Goal: Task Accomplishment & Management: Manage account settings

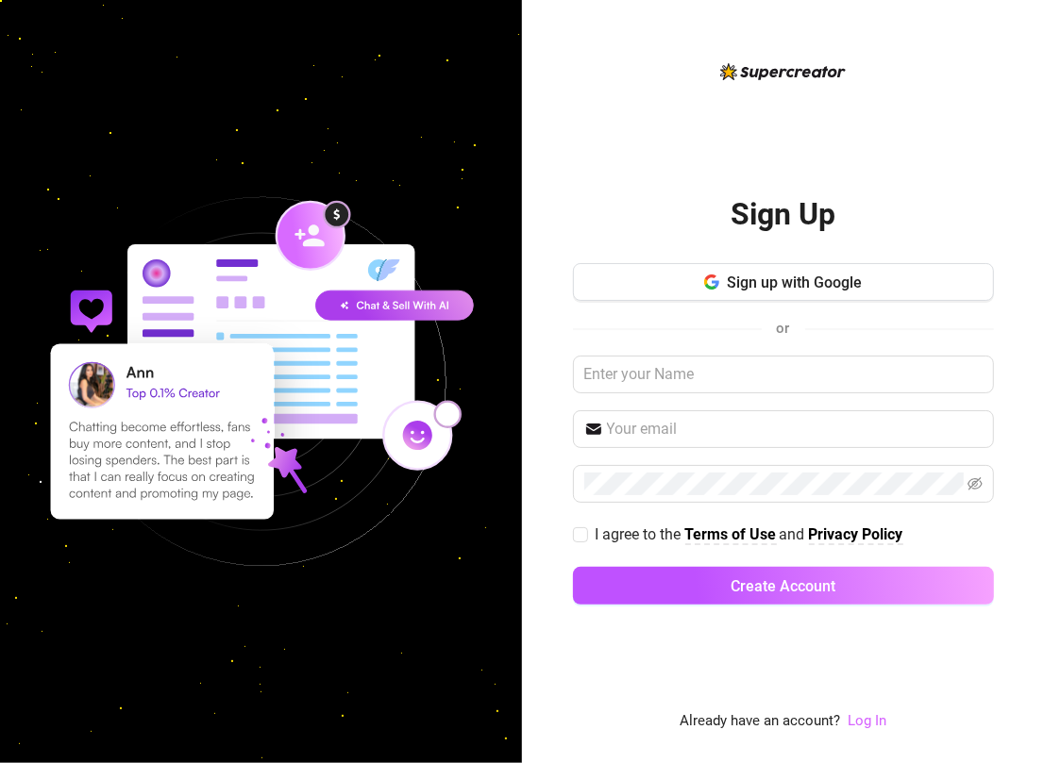
click at [878, 722] on link "Log In" at bounding box center [866, 721] width 39 height 17
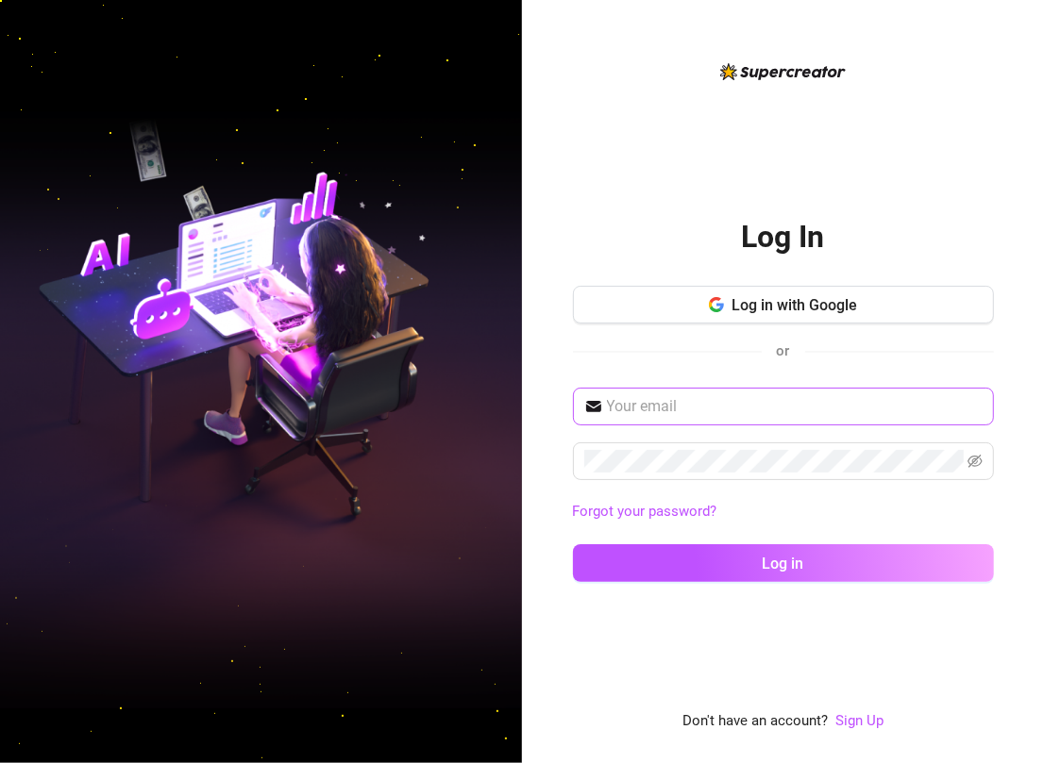
click at [672, 391] on span at bounding box center [783, 407] width 421 height 38
type input "[EMAIL_ADDRESS][DOMAIN_NAME]"
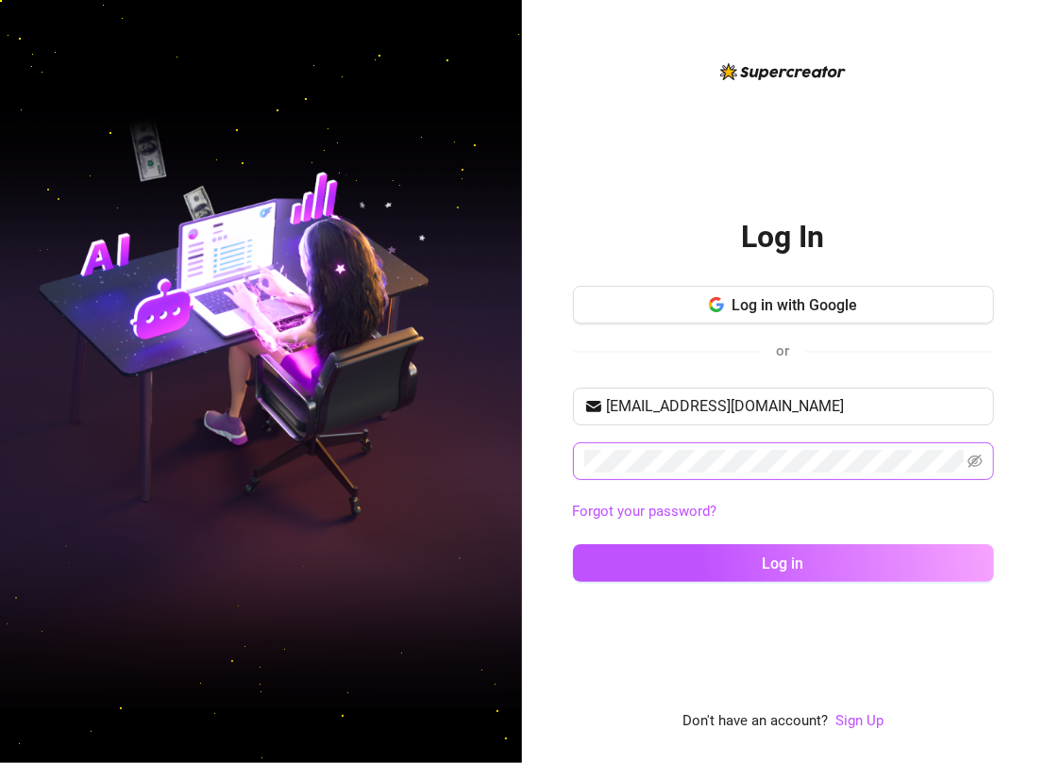
click at [752, 473] on span at bounding box center [783, 462] width 421 height 38
click at [573, 545] on button "Log in" at bounding box center [783, 564] width 421 height 38
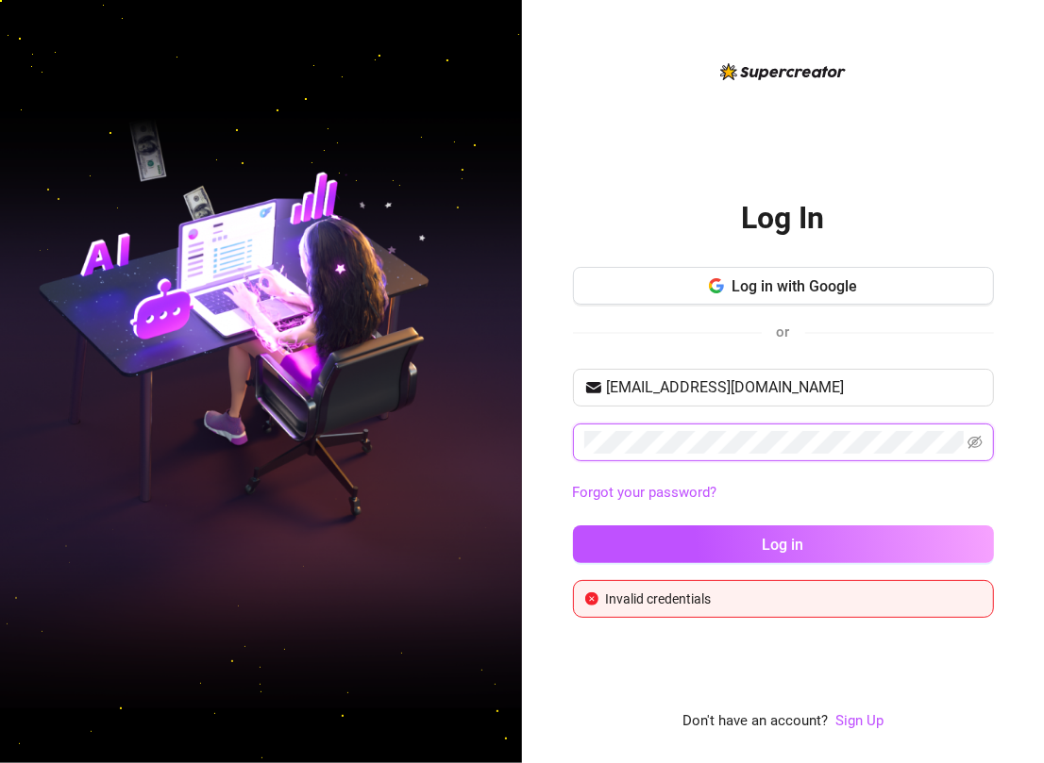
click at [573, 526] on button "Log in" at bounding box center [783, 545] width 421 height 38
click at [969, 444] on icon "eye-invisible" at bounding box center [974, 442] width 15 height 13
click at [573, 526] on button "Log in" at bounding box center [783, 545] width 421 height 38
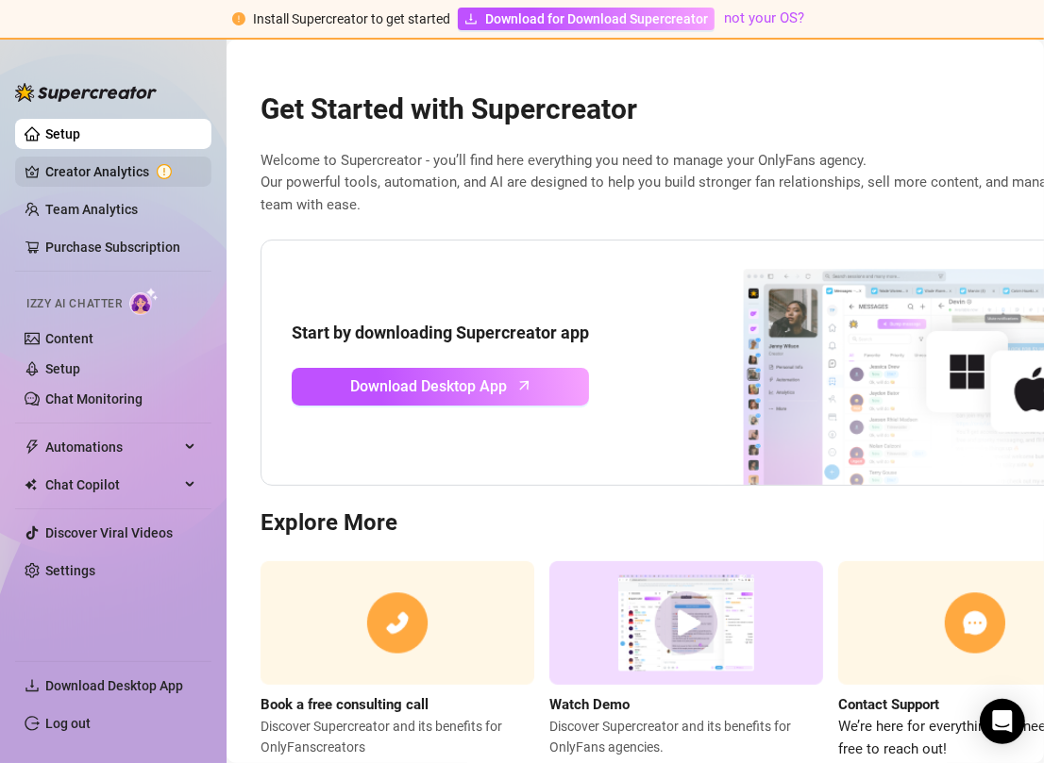
click at [64, 165] on link "Creator Analytics" at bounding box center [120, 172] width 151 height 30
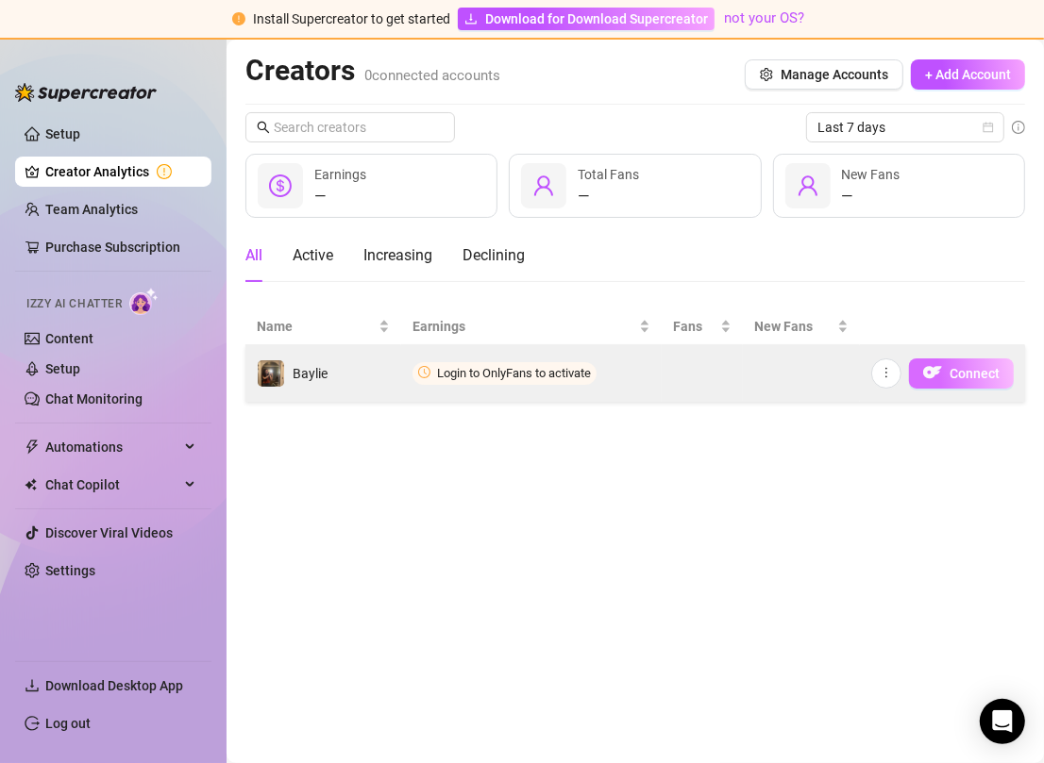
click at [980, 369] on span "Connect" at bounding box center [974, 373] width 50 height 15
click at [948, 374] on button "Connect" at bounding box center [961, 374] width 105 height 30
click at [879, 373] on button "button" at bounding box center [886, 374] width 30 height 30
click at [711, 366] on td at bounding box center [702, 373] width 81 height 57
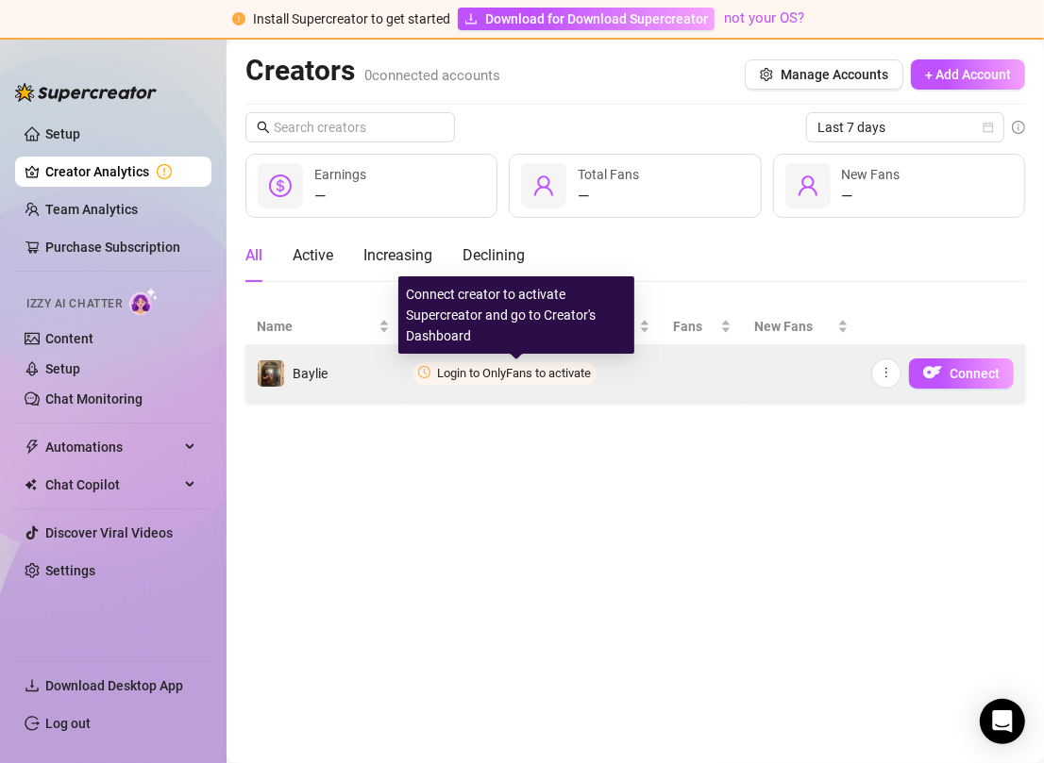
click at [491, 376] on span "Login to OnlyFans to activate" at bounding box center [514, 373] width 154 height 14
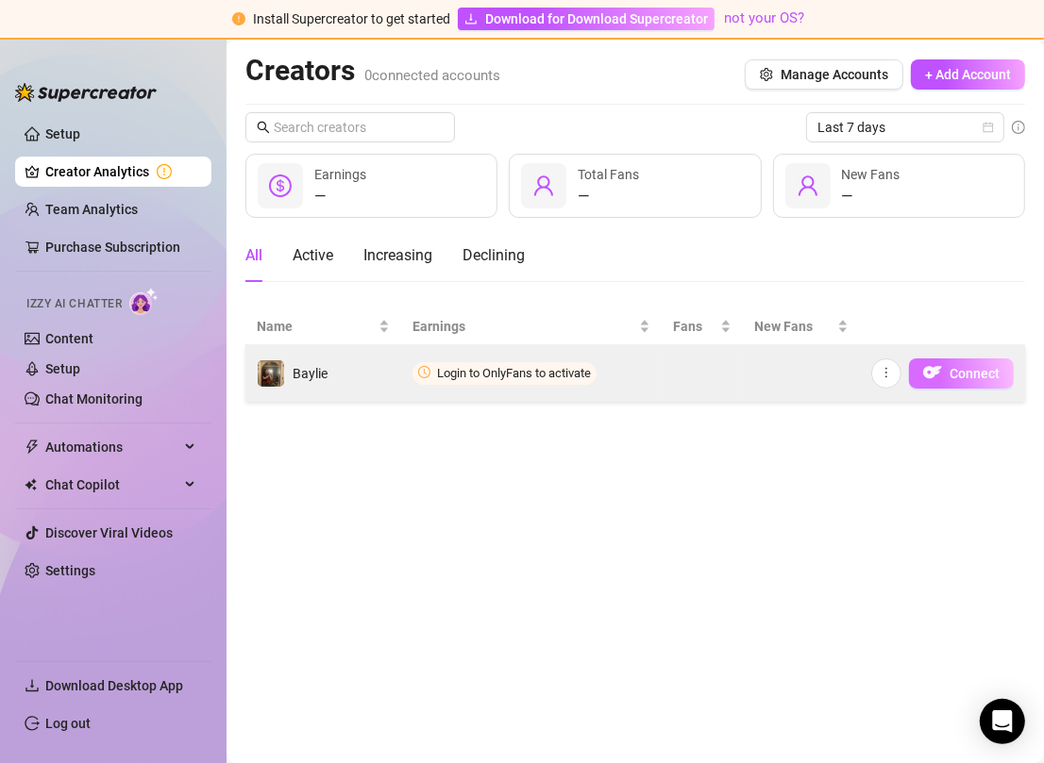
click at [973, 379] on span "Connect" at bounding box center [974, 373] width 50 height 15
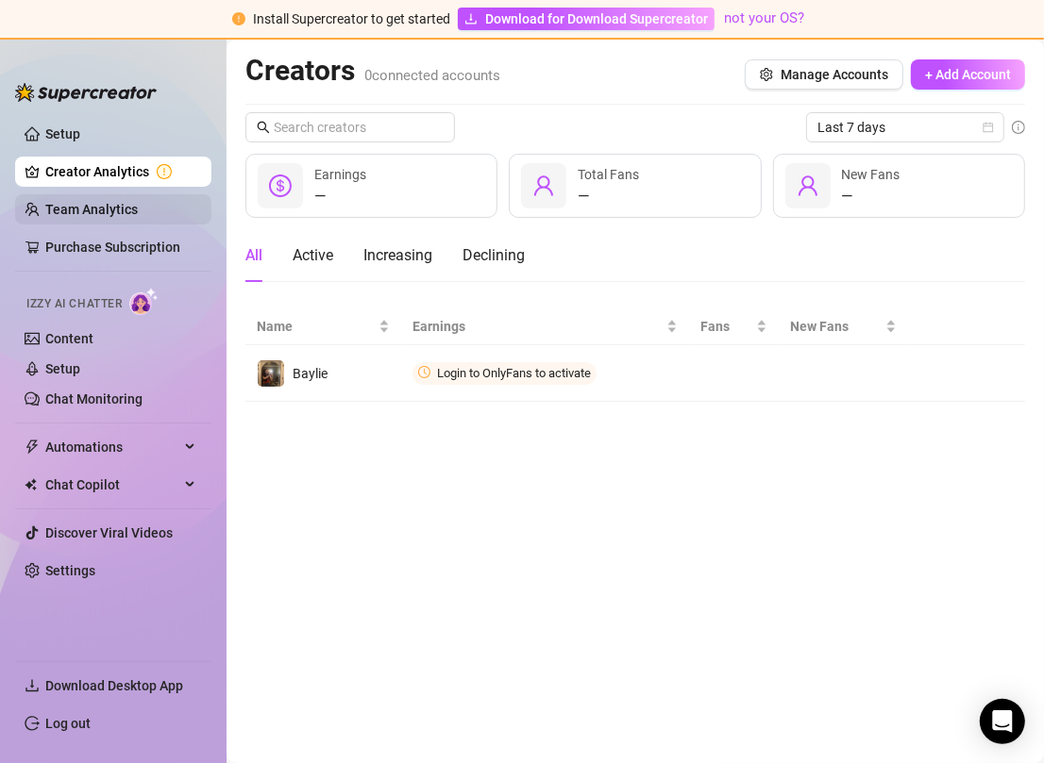
click at [138, 216] on link "Team Analytics" at bounding box center [91, 209] width 92 height 15
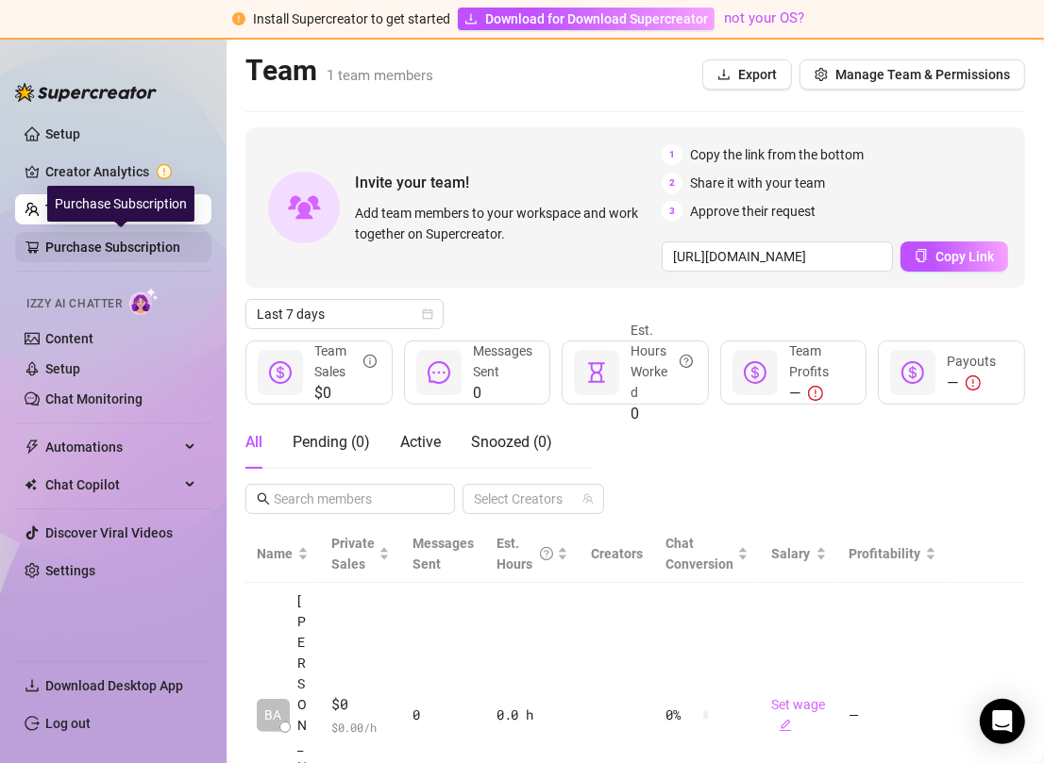
click at [132, 251] on link "Purchase Subscription" at bounding box center [120, 247] width 151 height 30
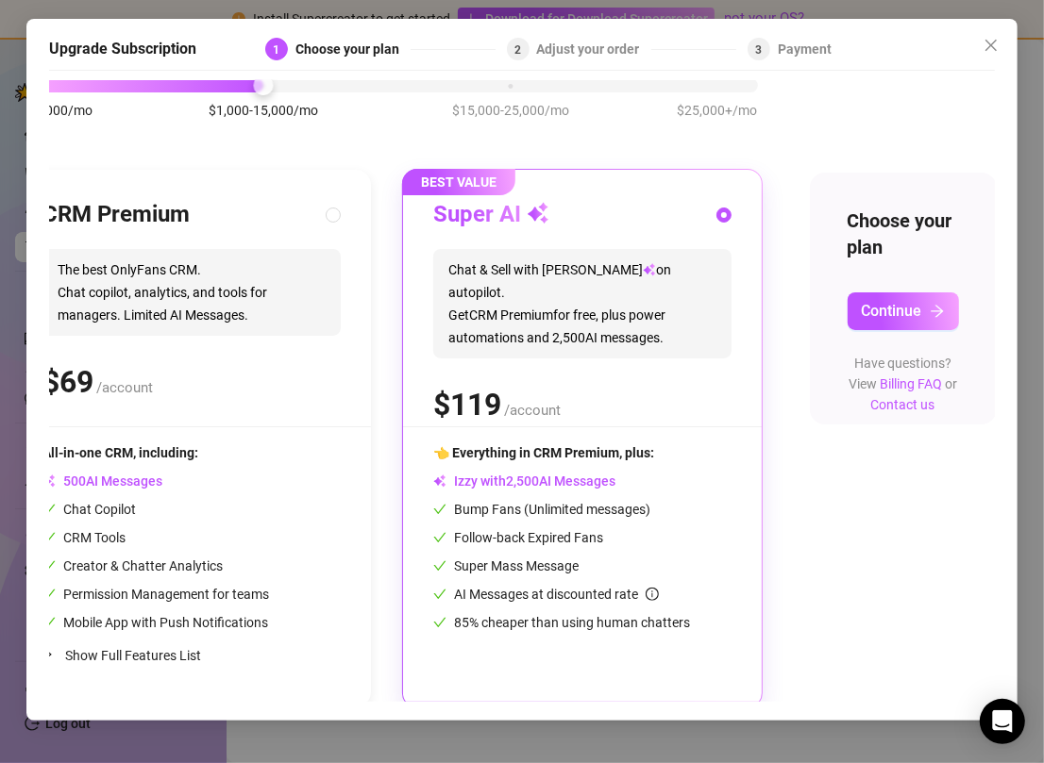
scroll to position [108, 75]
click at [919, 313] on span "Continue" at bounding box center [892, 312] width 60 height 18
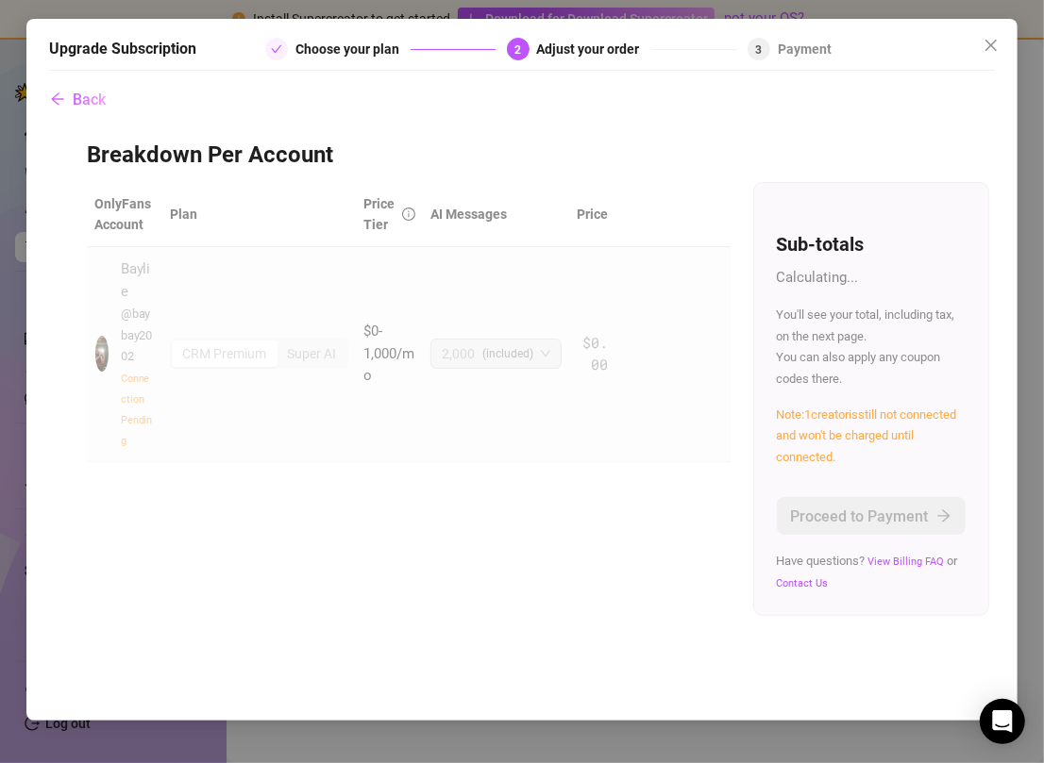
scroll to position [0, 0]
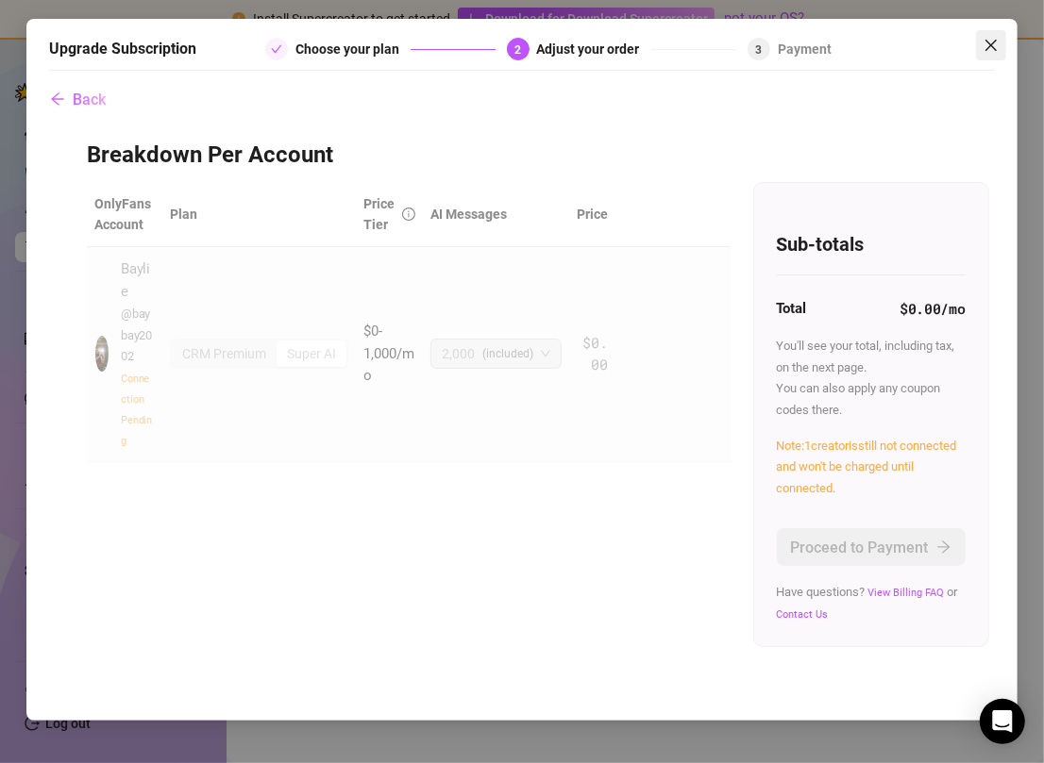
click at [996, 50] on icon "close" at bounding box center [990, 45] width 11 height 11
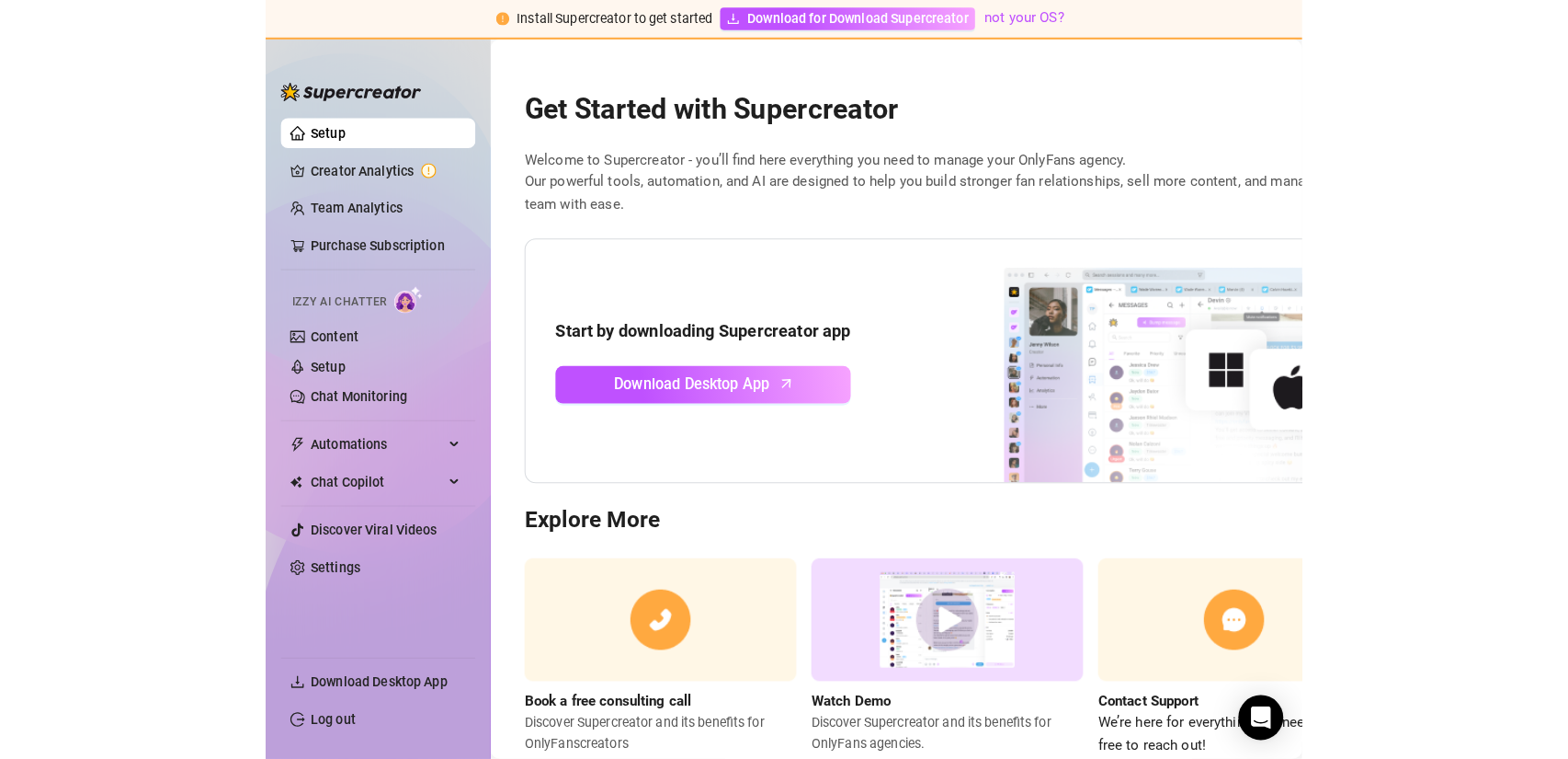
scroll to position [53, 0]
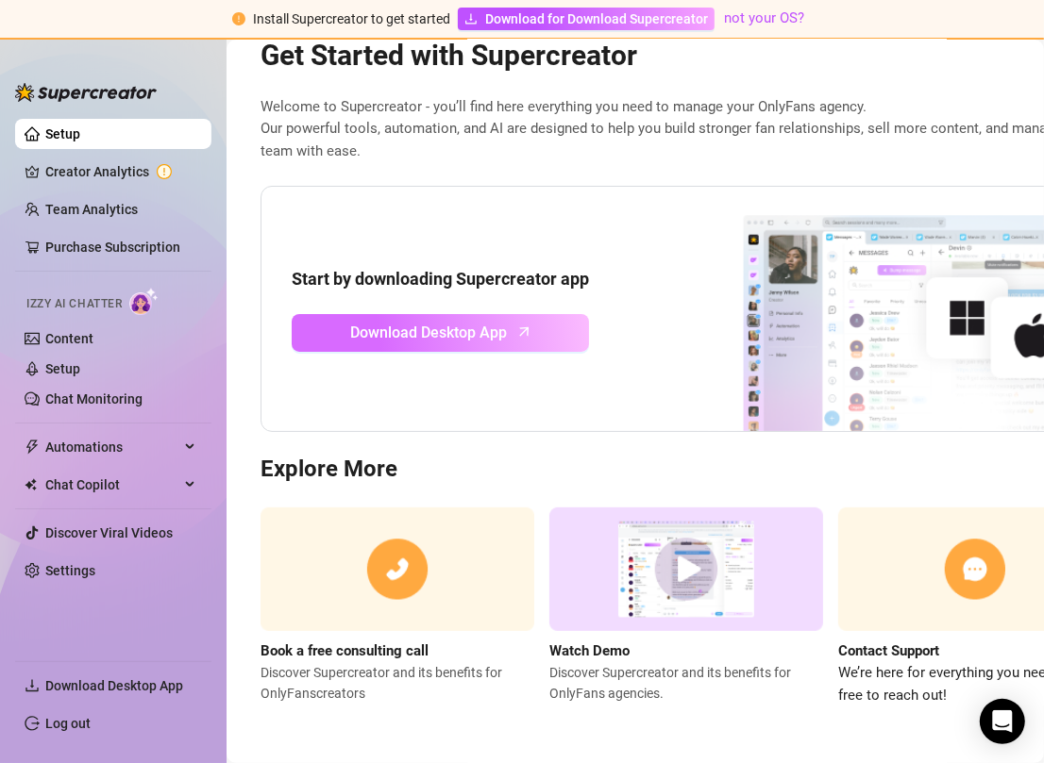
click at [400, 325] on span "Download Desktop App" at bounding box center [429, 333] width 157 height 24
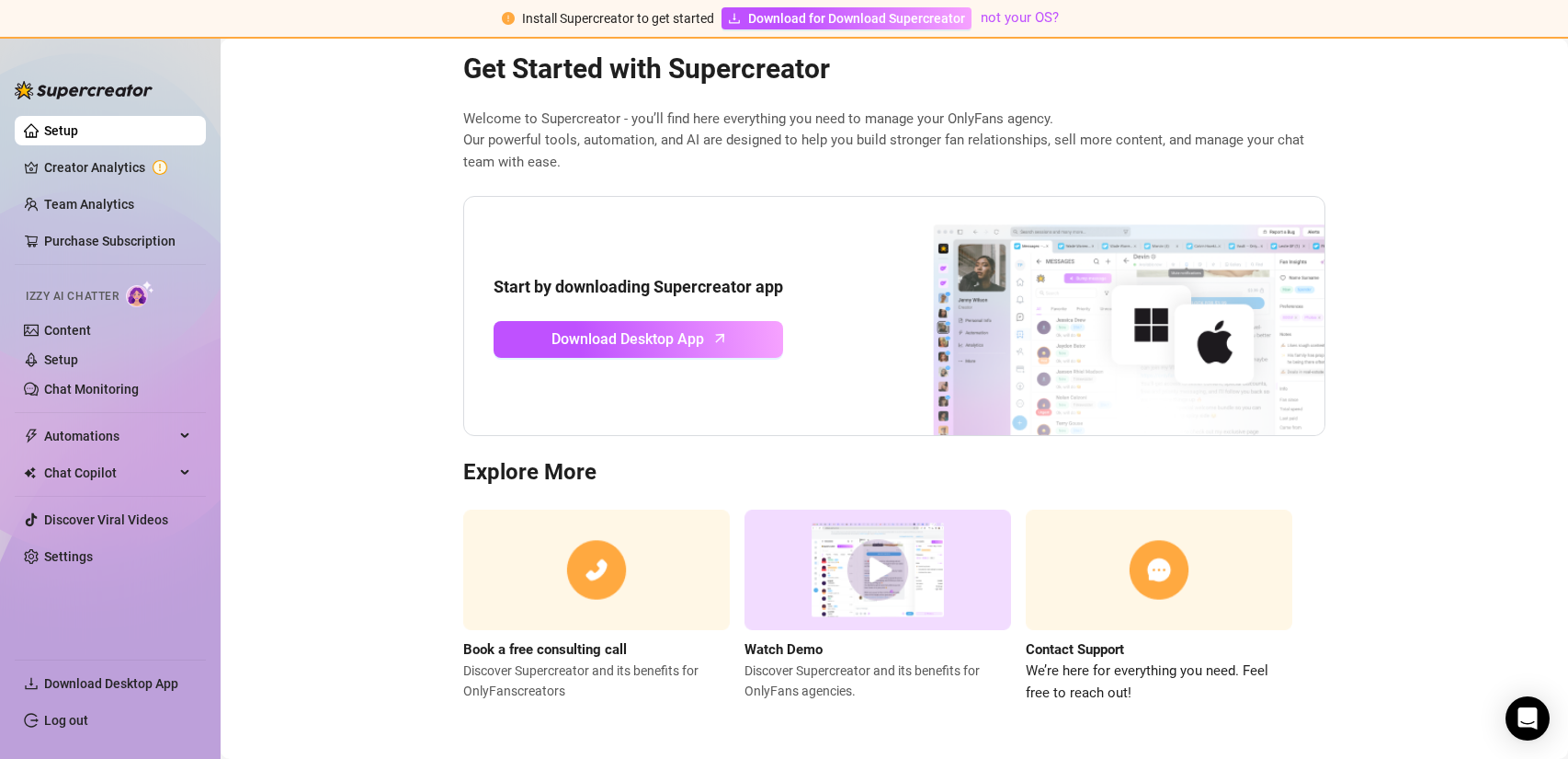
scroll to position [0, 0]
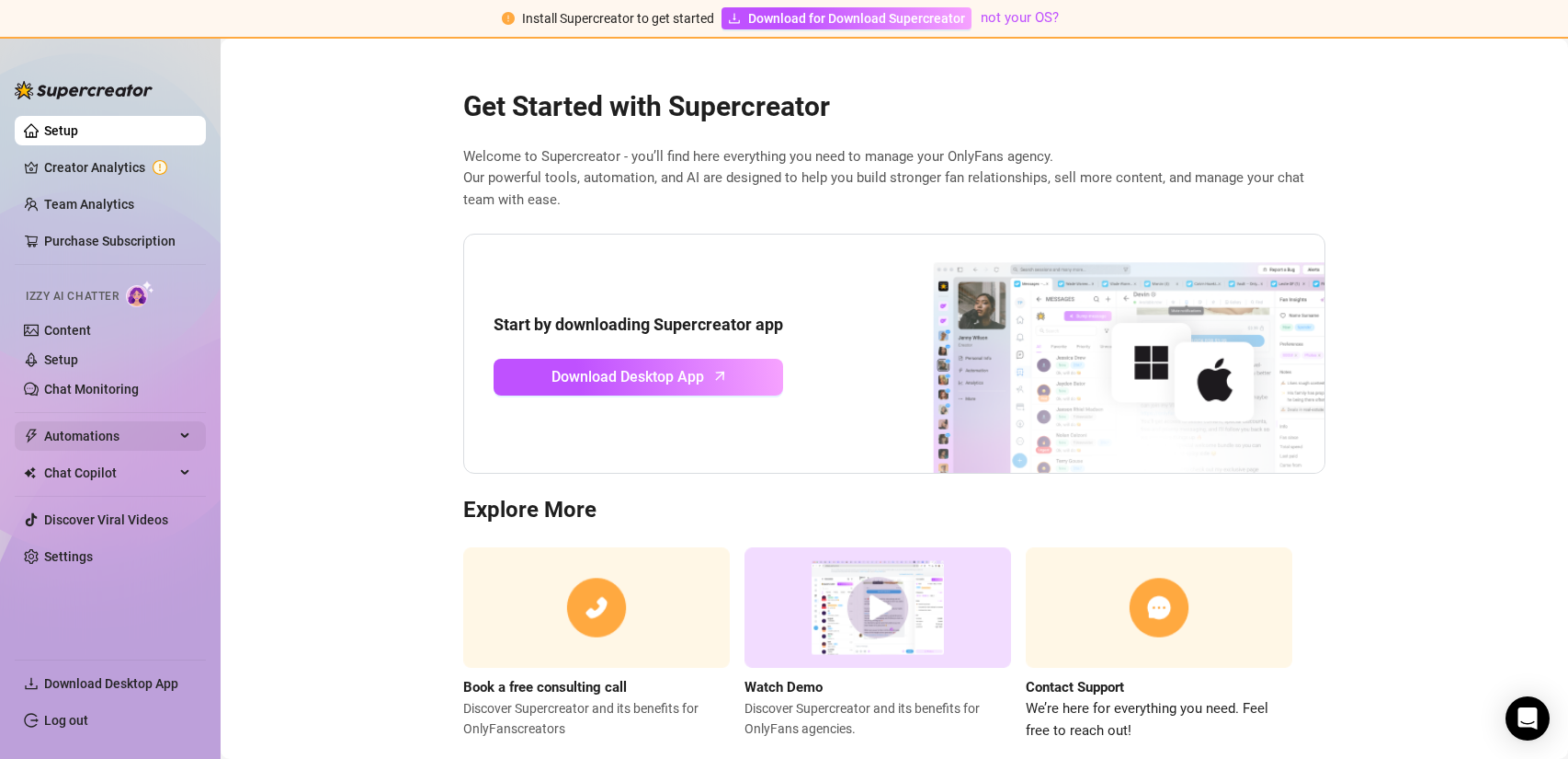
click at [137, 433] on span "Automations" at bounding box center [109, 436] width 131 height 29
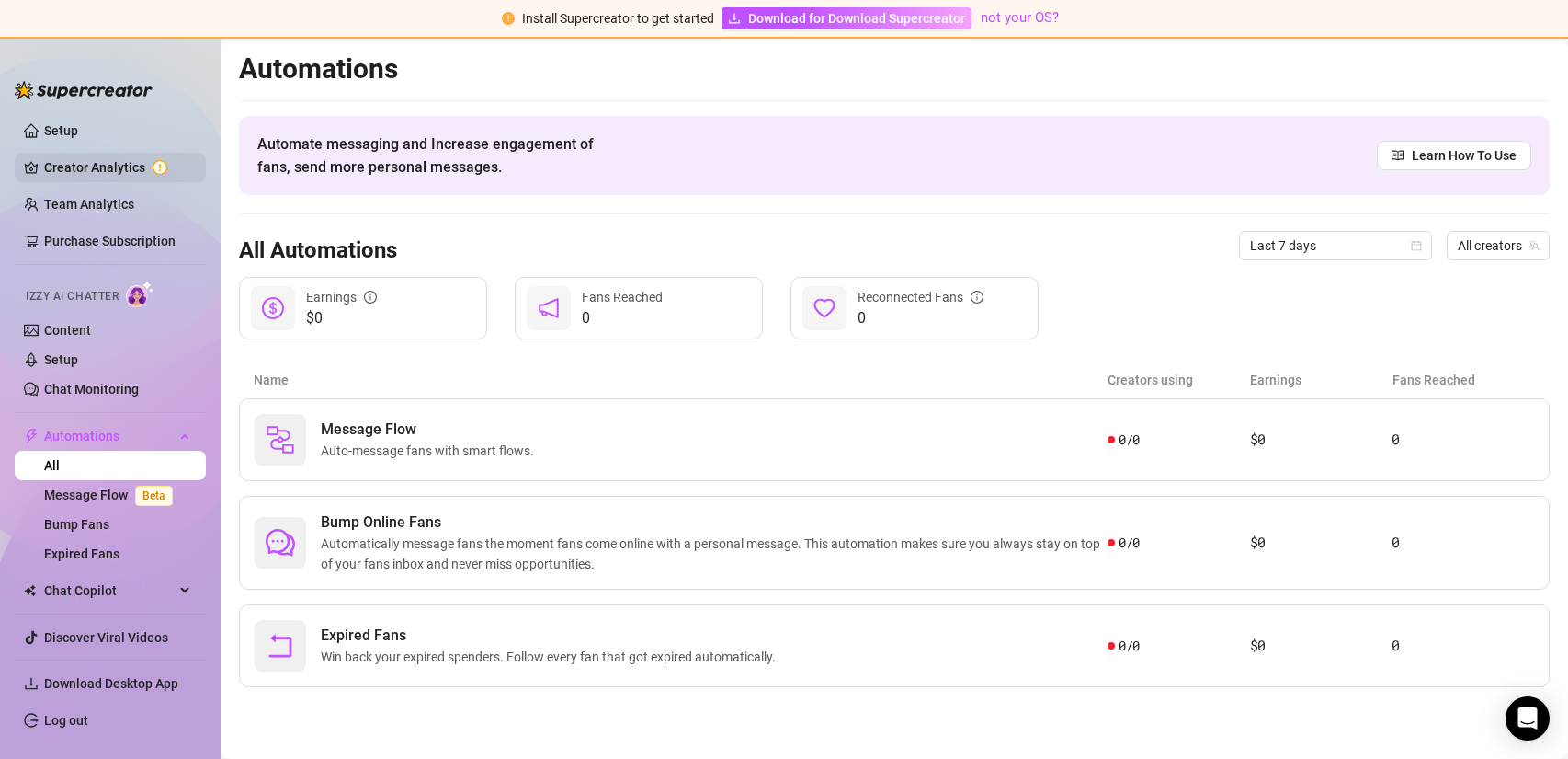
click at [159, 174] on link "Creator Analytics" at bounding box center [117, 168] width 147 height 29
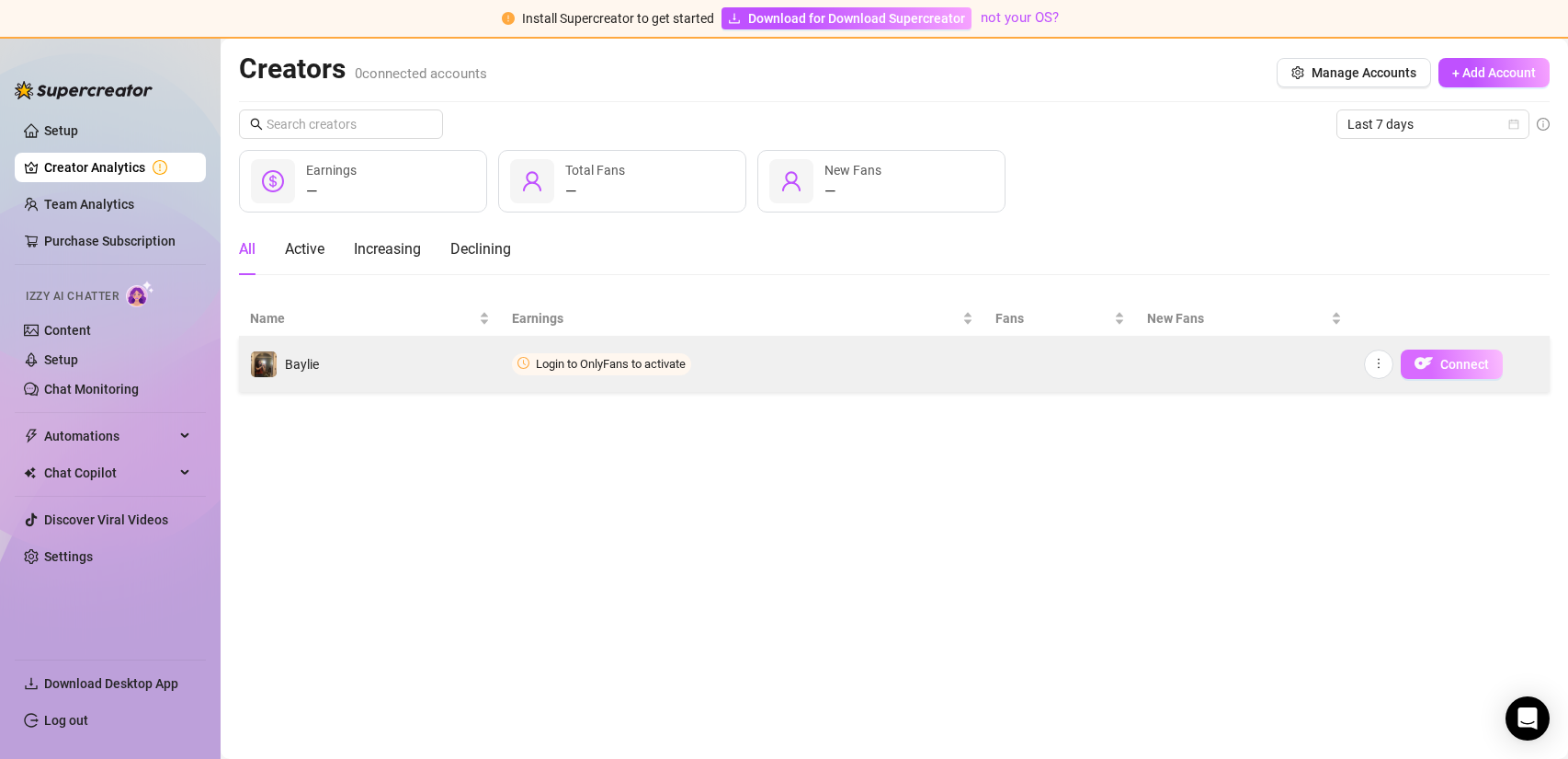
click at [1016, 363] on img "button" at bounding box center [1423, 362] width 19 height 19
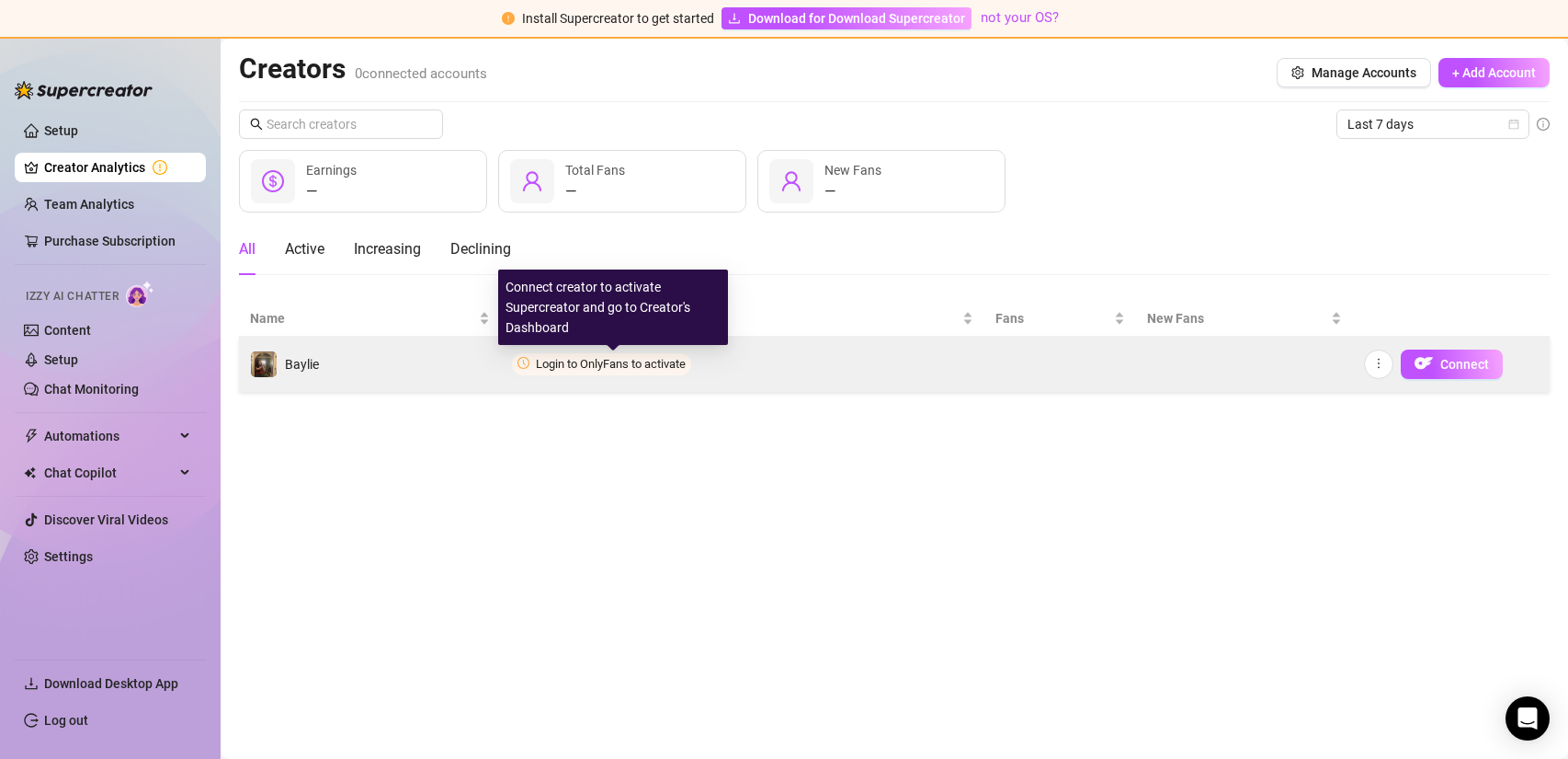
click at [536, 362] on span "Login to OnlyFans to activate" at bounding box center [611, 363] width 150 height 14
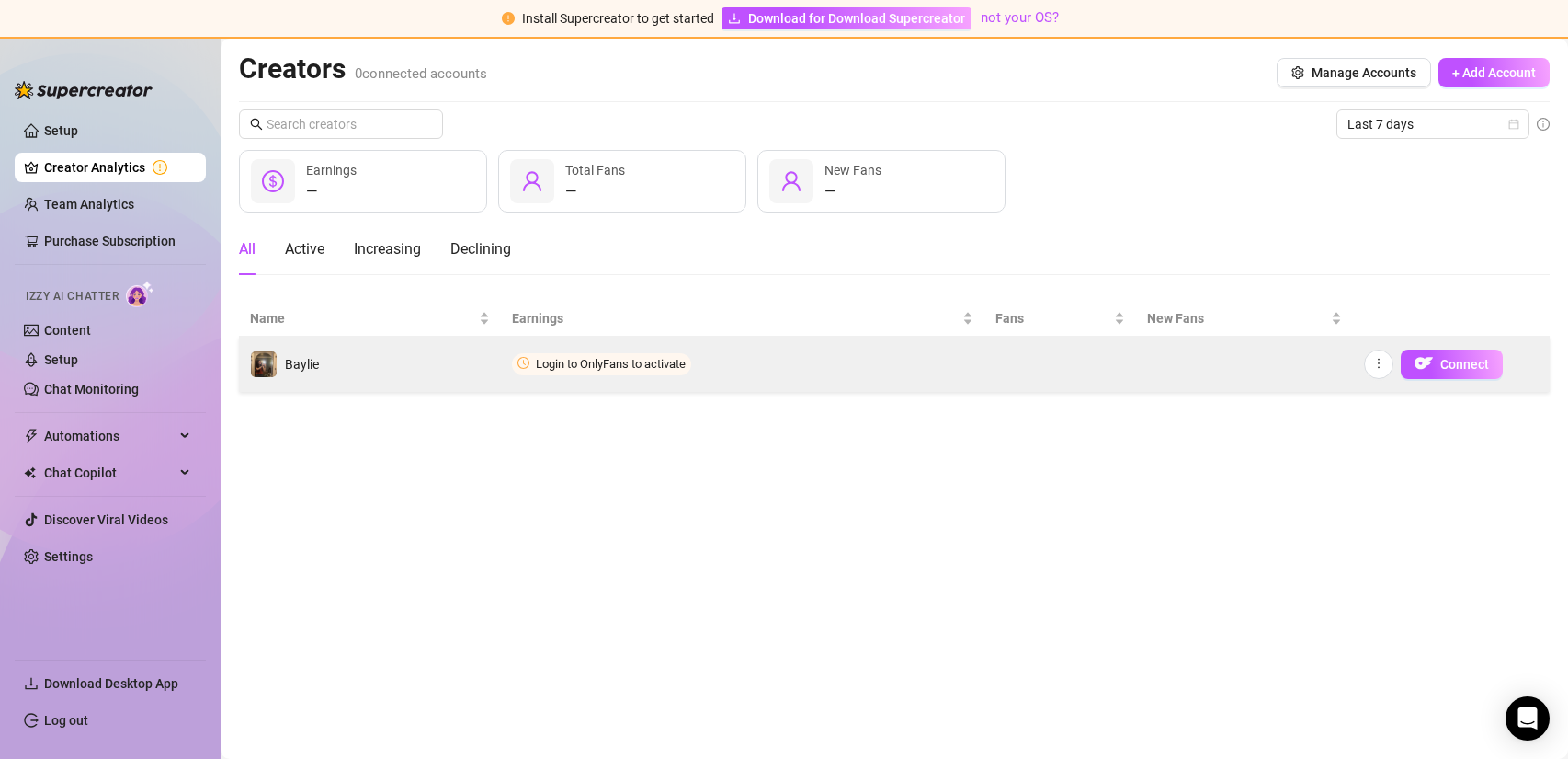
click at [525, 362] on icon "clock-circle" at bounding box center [523, 362] width 12 height 12
click at [272, 368] on img at bounding box center [264, 364] width 25 height 25
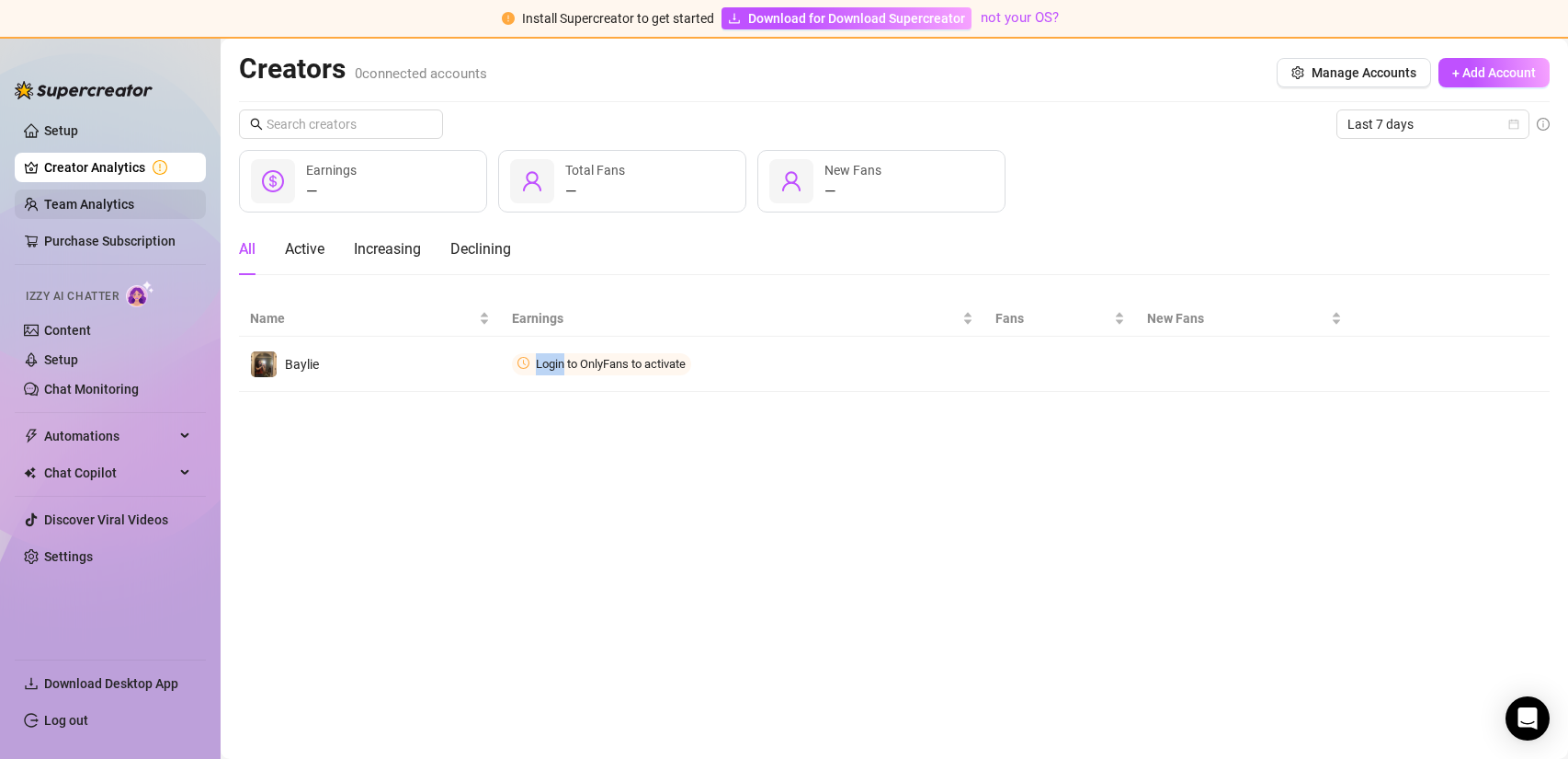
click at [85, 208] on link "Team Analytics" at bounding box center [89, 204] width 90 height 15
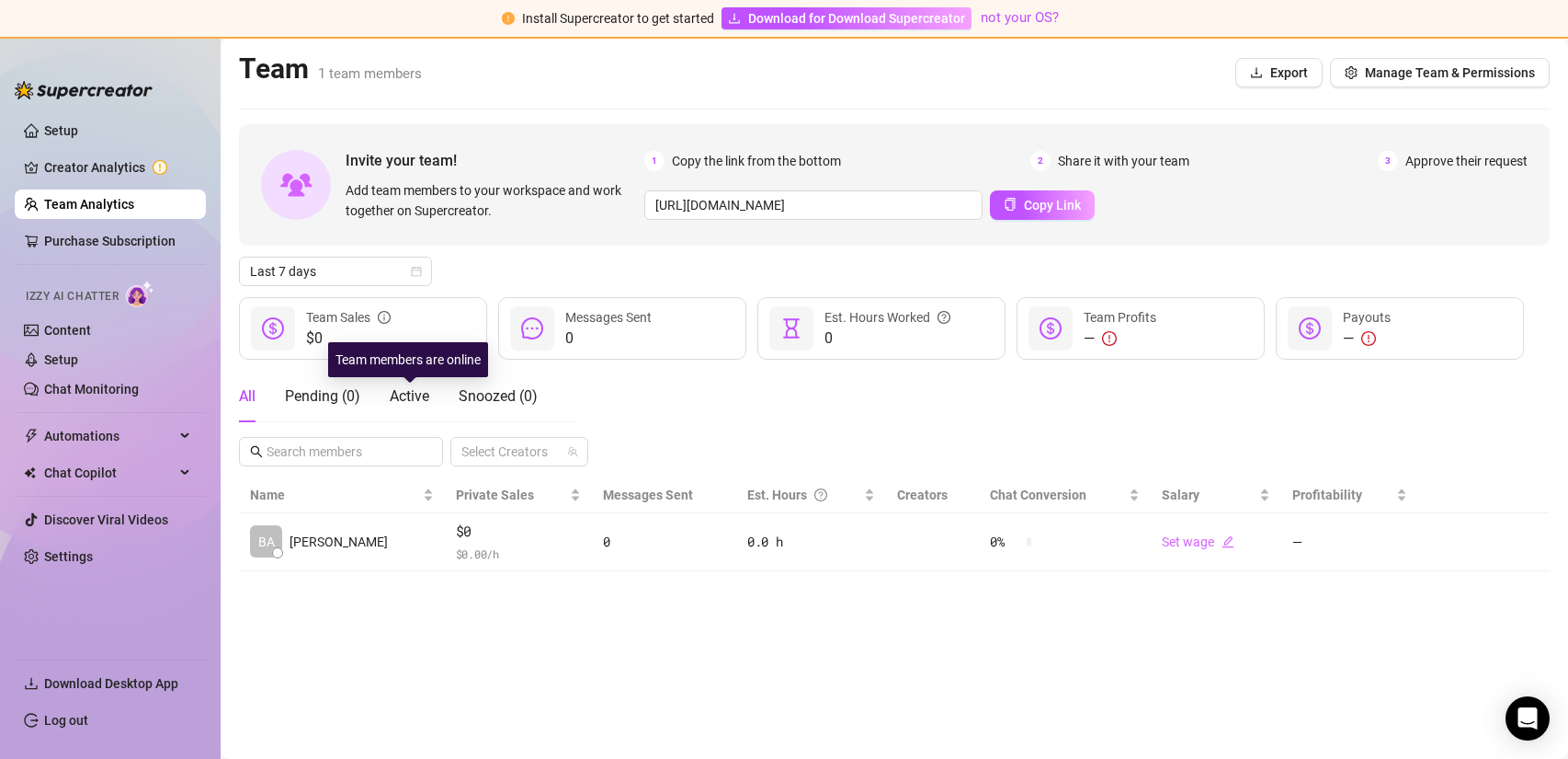
click at [365, 397] on div "All Pending ( 0 ) Active Snoozed ( 0 )" at bounding box center [388, 396] width 299 height 52
click at [336, 391] on div "Pending ( 0 )" at bounding box center [322, 396] width 75 height 22
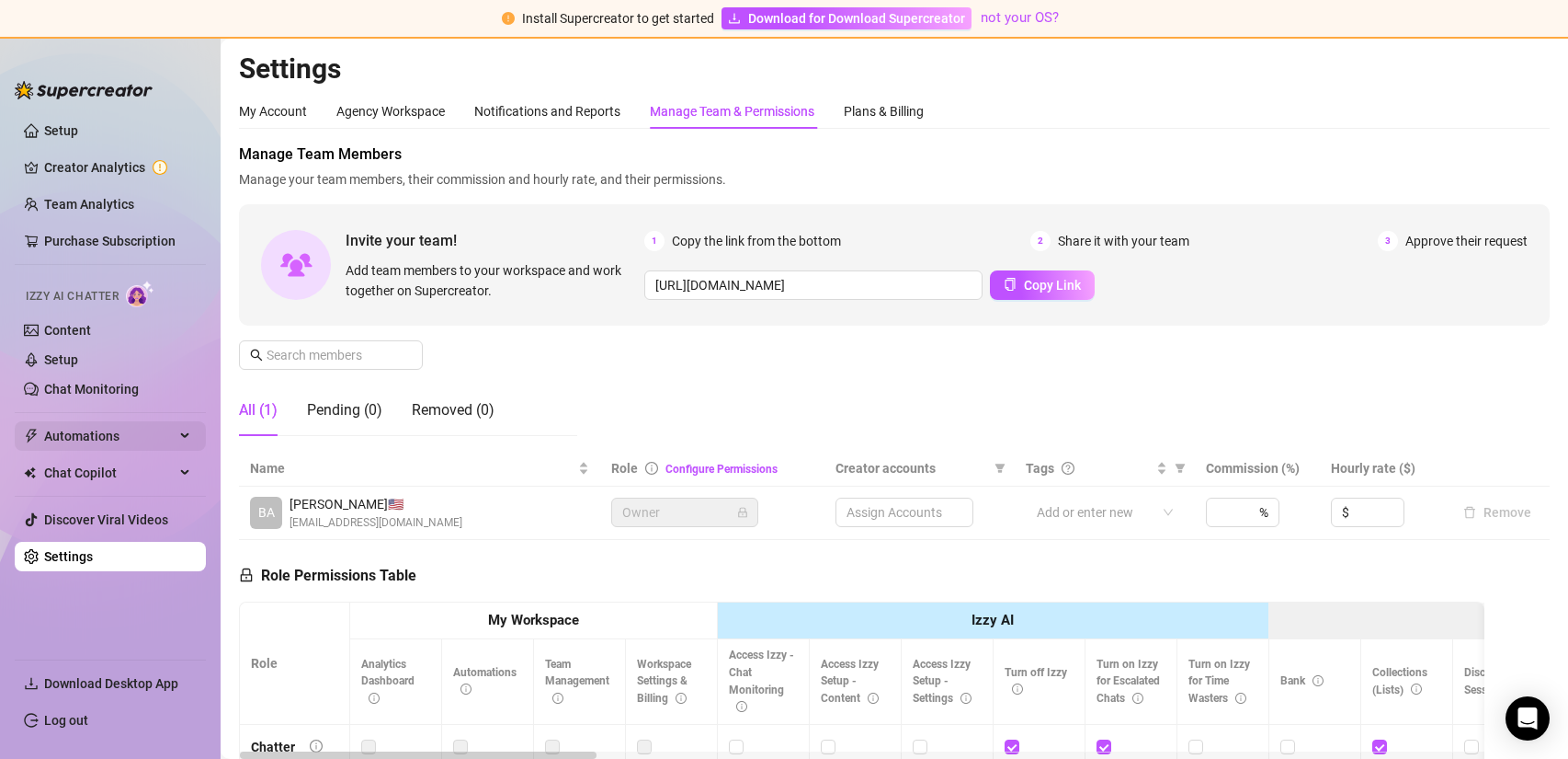
click at [63, 445] on span "Automations" at bounding box center [109, 436] width 131 height 29
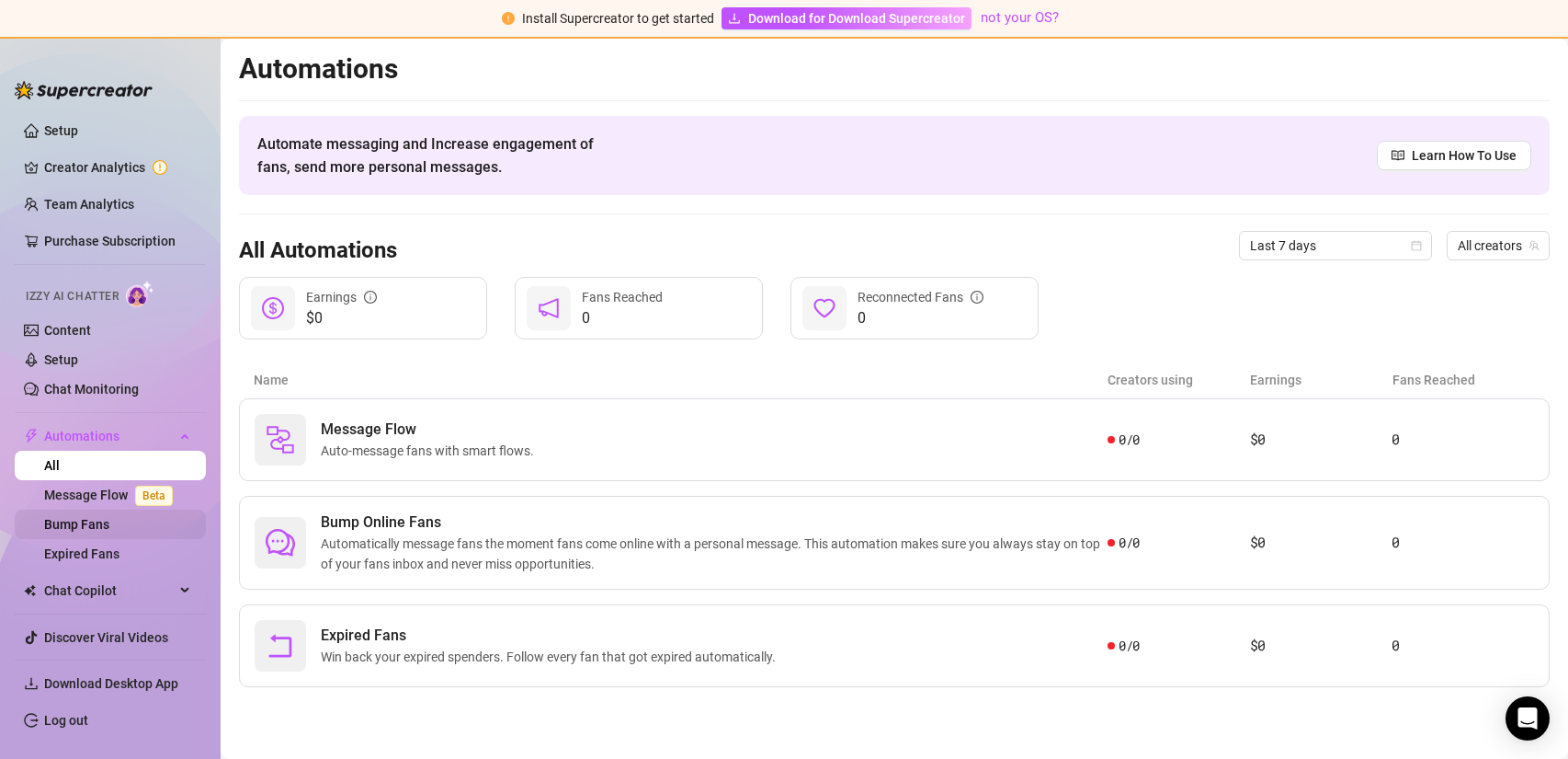
click at [109, 520] on link "Bump Fans" at bounding box center [76, 523] width 65 height 15
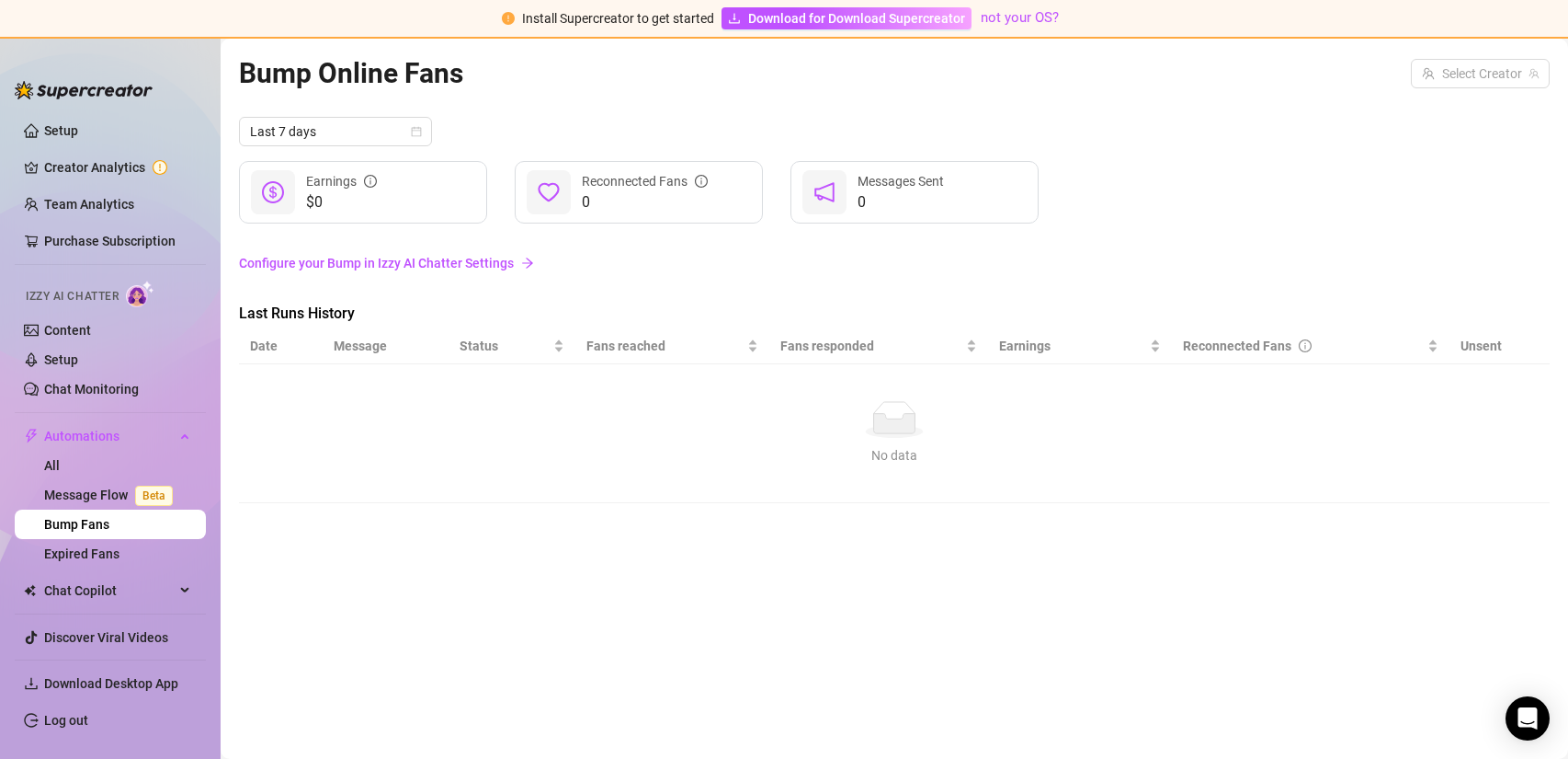
click at [431, 259] on link "Configure your Bump in Izzy AI Chatter Settings" at bounding box center [894, 263] width 1311 height 20
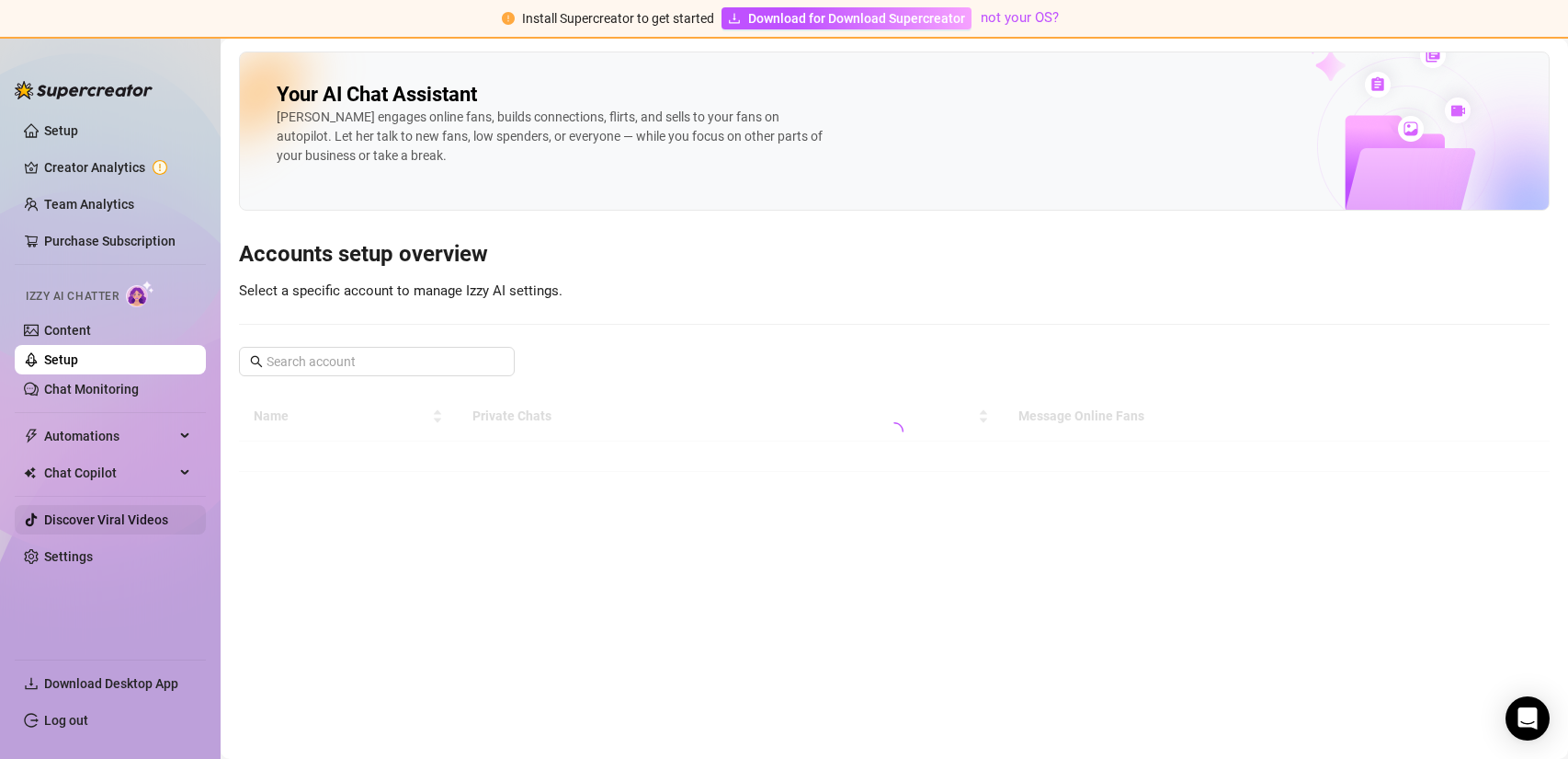
click at [136, 519] on link "Discover Viral Videos" at bounding box center [105, 519] width 124 height 15
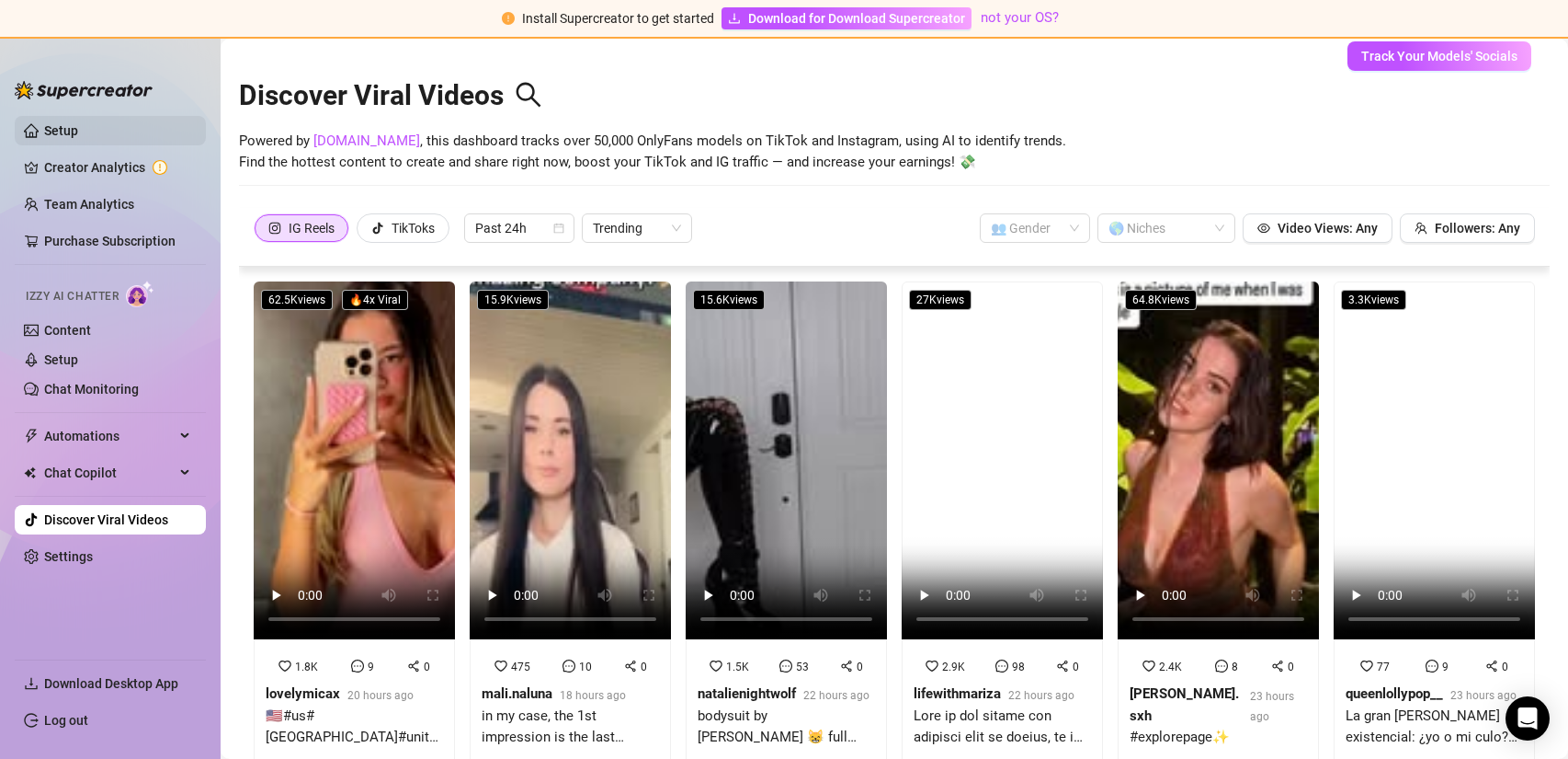
click at [78, 137] on link "Setup" at bounding box center [60, 130] width 34 height 15
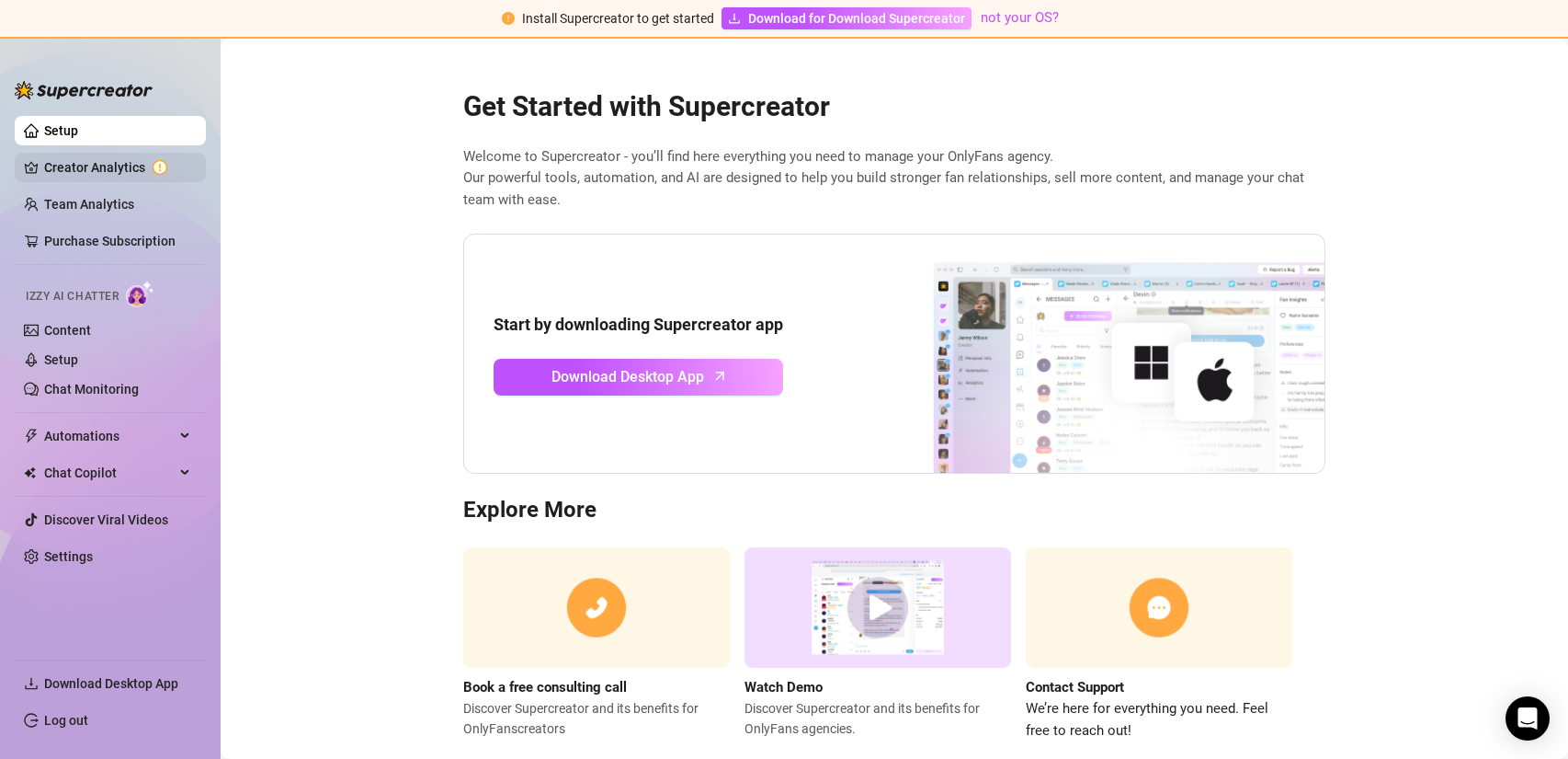
click at [94, 180] on link "Creator Analytics" at bounding box center [117, 168] width 147 height 29
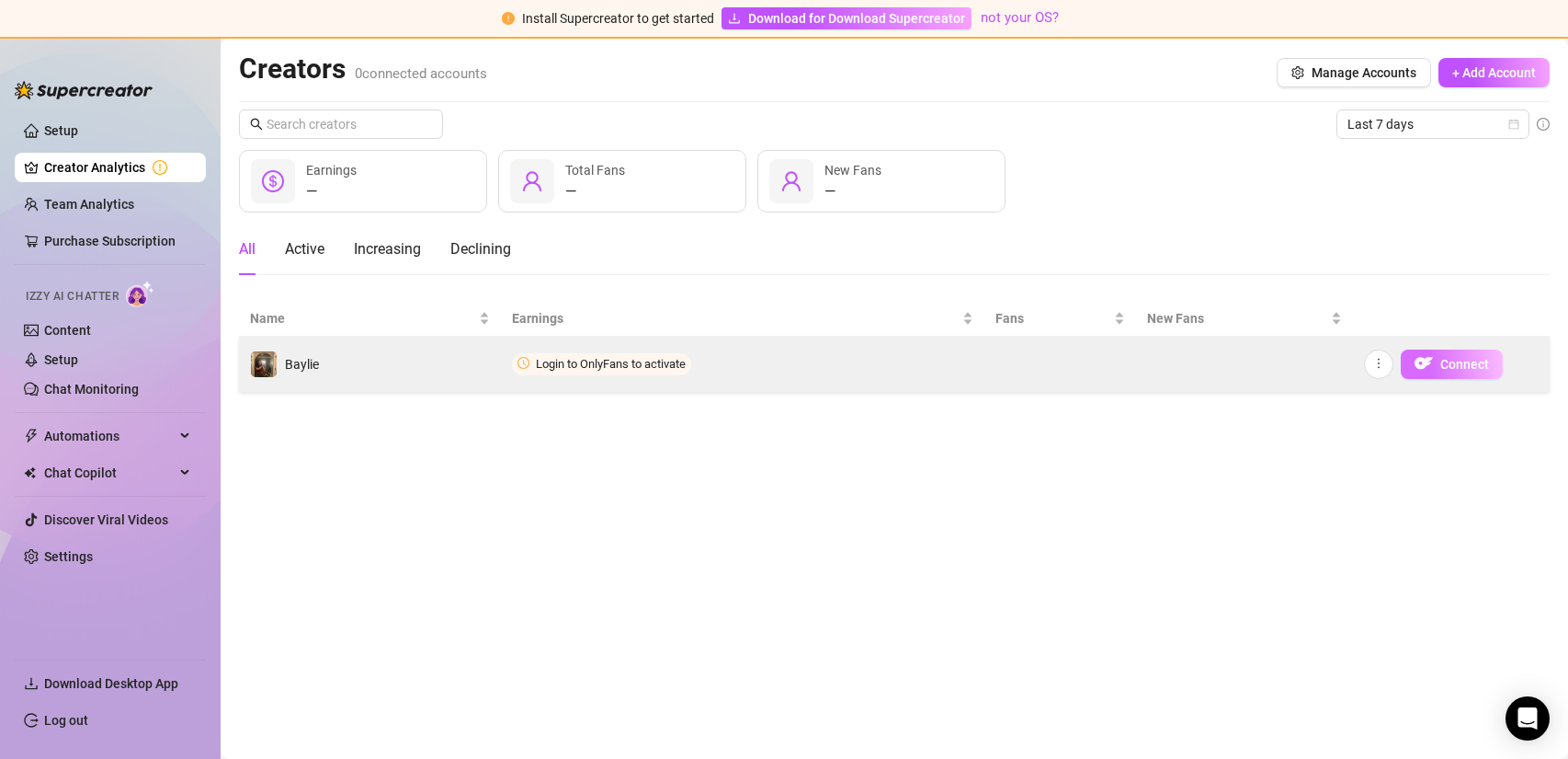
click at [1016, 361] on img "button" at bounding box center [1423, 362] width 19 height 19
click at [1016, 368] on span "Connect" at bounding box center [1465, 363] width 49 height 15
click at [1016, 369] on div "Connect" at bounding box center [1450, 364] width 174 height 29
click at [1016, 364] on icon "more" at bounding box center [1378, 362] width 13 height 13
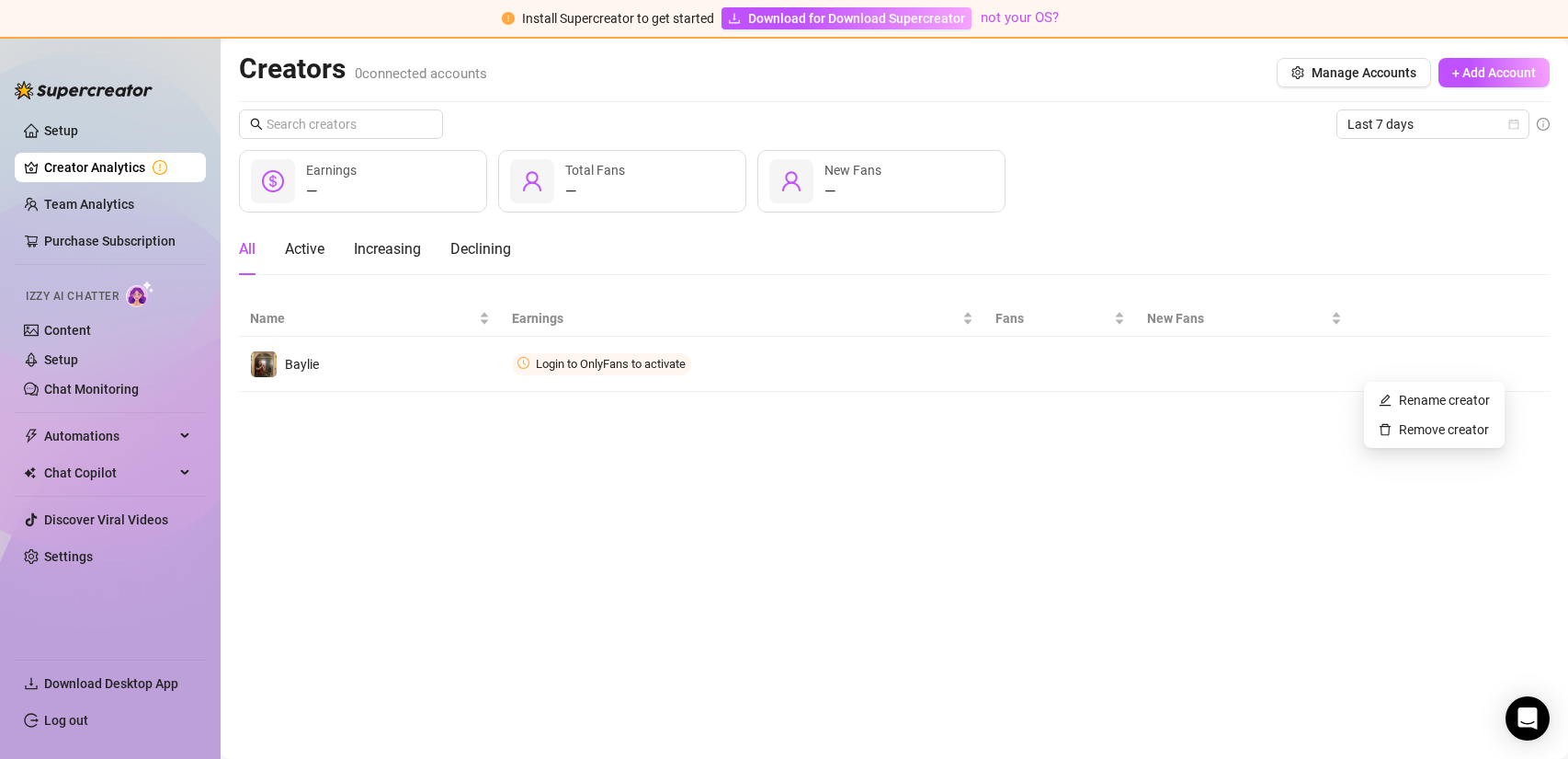
click at [1016, 504] on main "Creators 0 connected accounts Manage Accounts + Add Account Last 7 days — Earni…" at bounding box center [894, 398] width 1348 height 720
click at [1016, 78] on span "Manage Accounts" at bounding box center [1364, 72] width 105 height 15
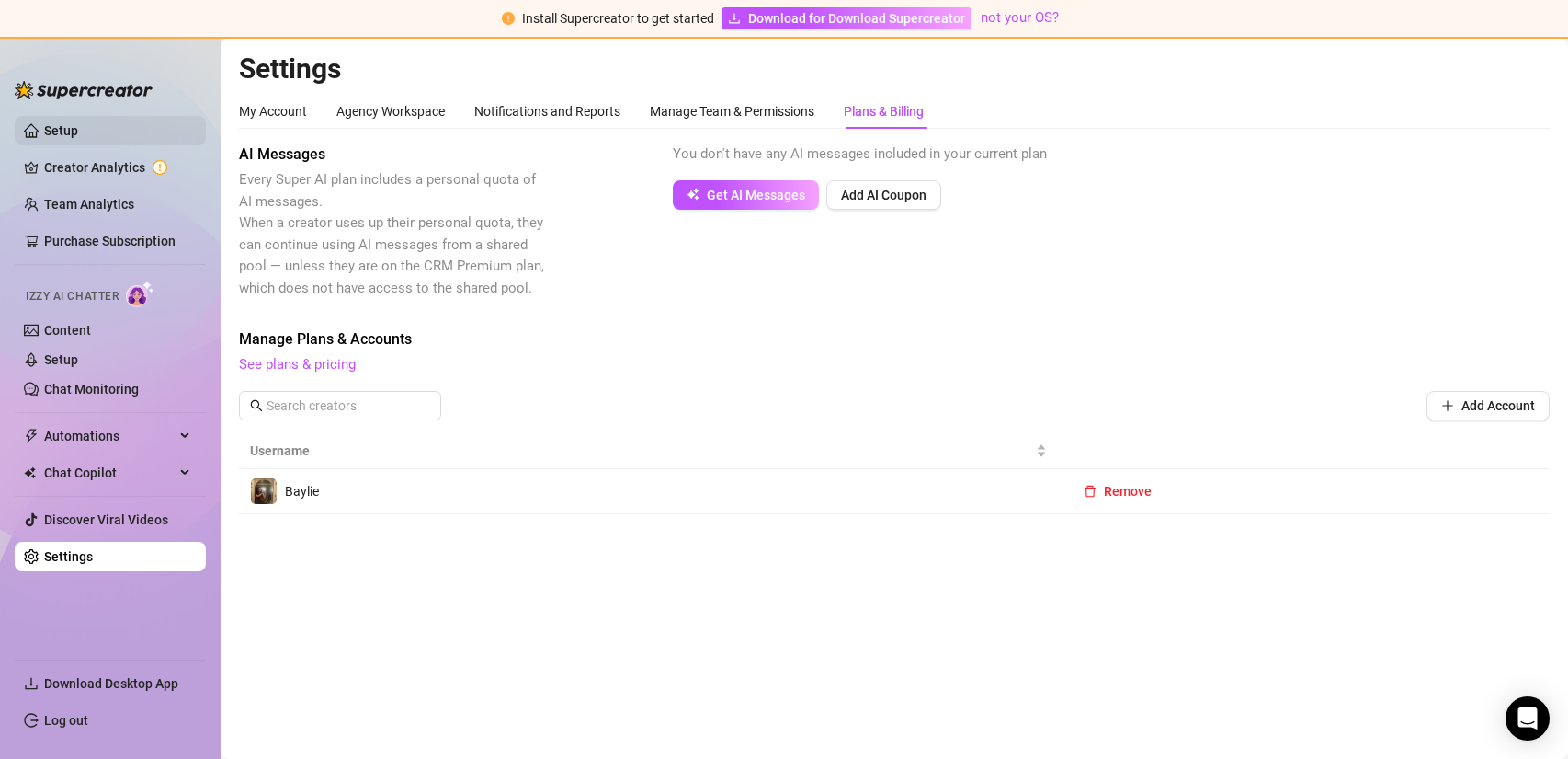
click at [78, 138] on link "Setup" at bounding box center [60, 130] width 34 height 15
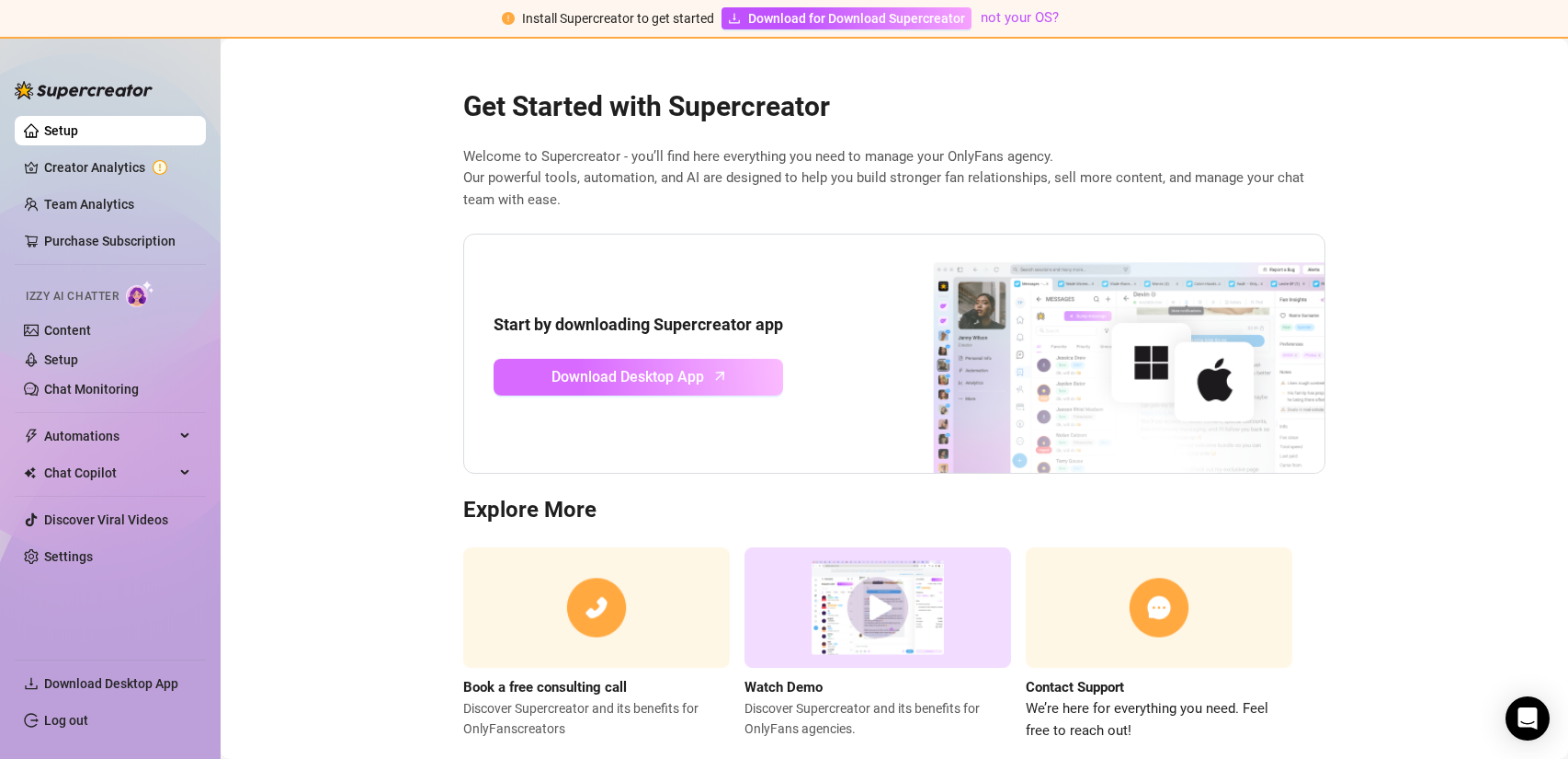
click at [727, 388] on link "Download Desktop App" at bounding box center [638, 377] width 289 height 37
